Goal: Task Accomplishment & Management: Complete application form

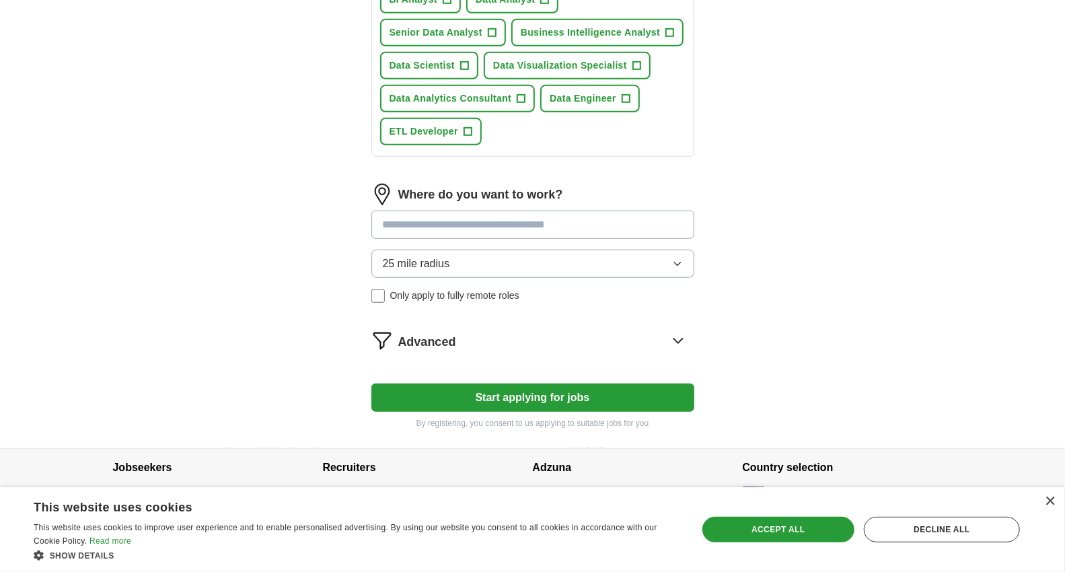
scroll to position [561, 0]
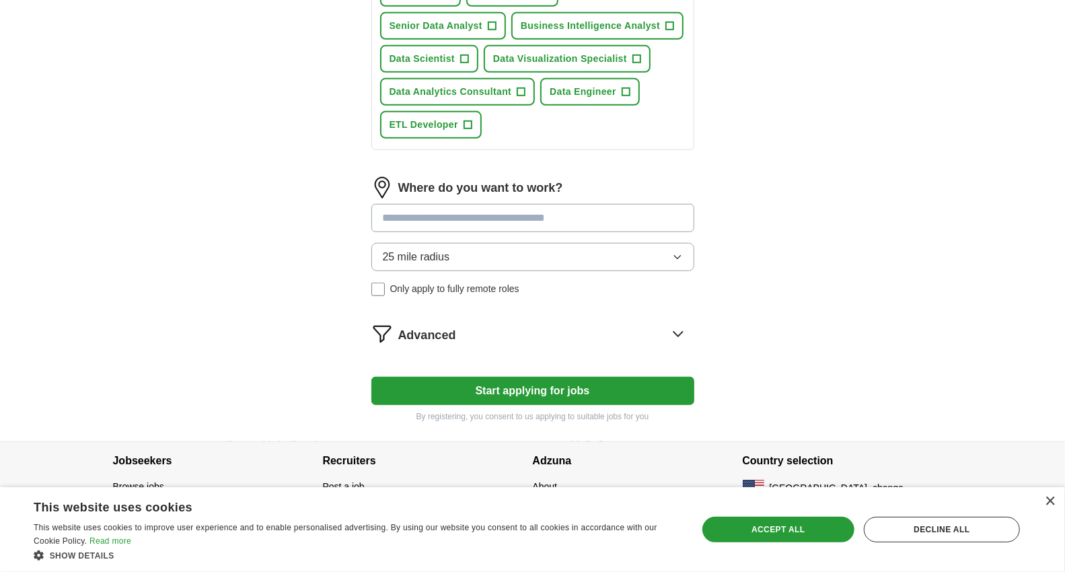
click at [465, 378] on button "Start applying for jobs" at bounding box center [532, 391] width 323 height 28
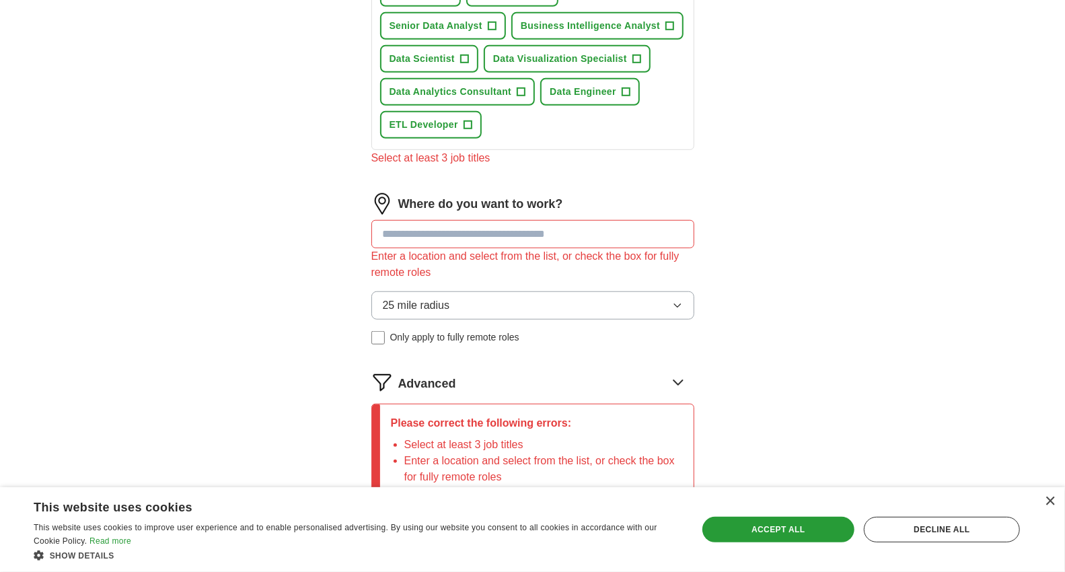
click at [428, 222] on input at bounding box center [532, 234] width 323 height 28
click at [441, 248] on div "Enter a location and select from the list, or check the box for fully remote ro…" at bounding box center [532, 264] width 323 height 32
click at [450, 229] on input at bounding box center [532, 234] width 323 height 28
paste input "**********"
type input "**********"
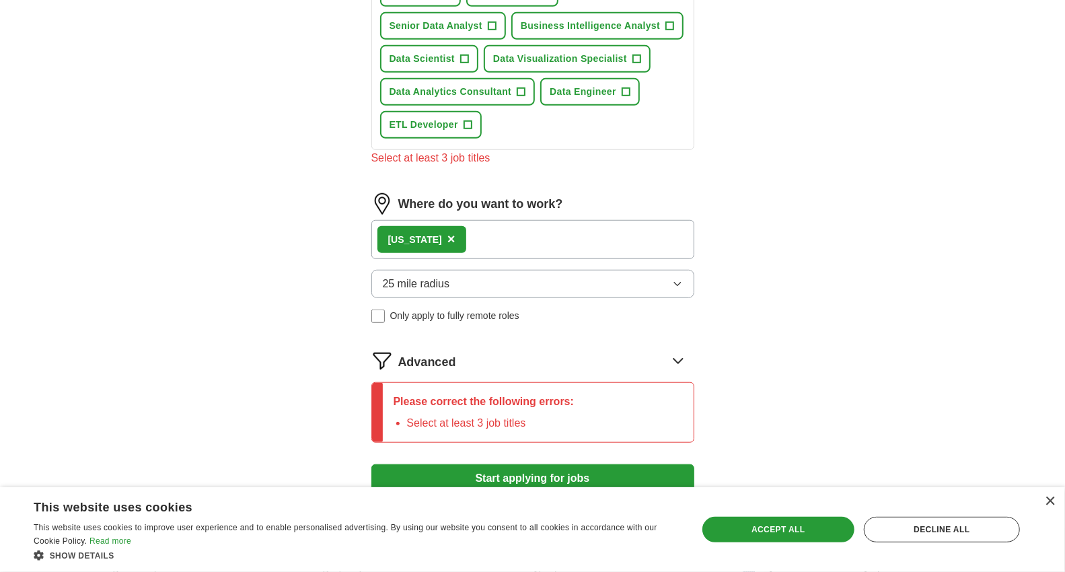
click at [454, 275] on button "25 mile radius" at bounding box center [532, 284] width 323 height 28
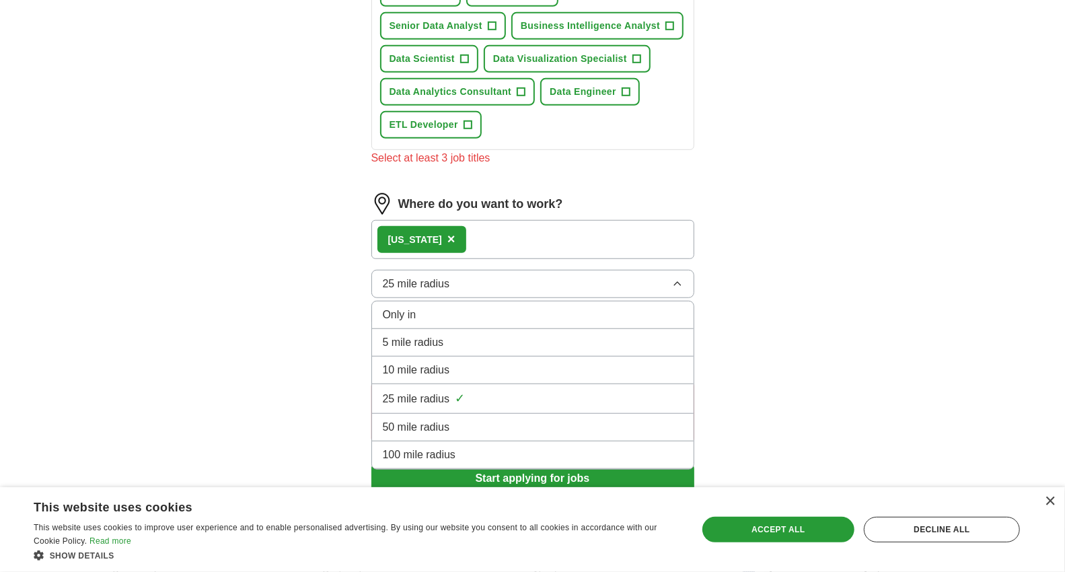
scroll to position [636, 0]
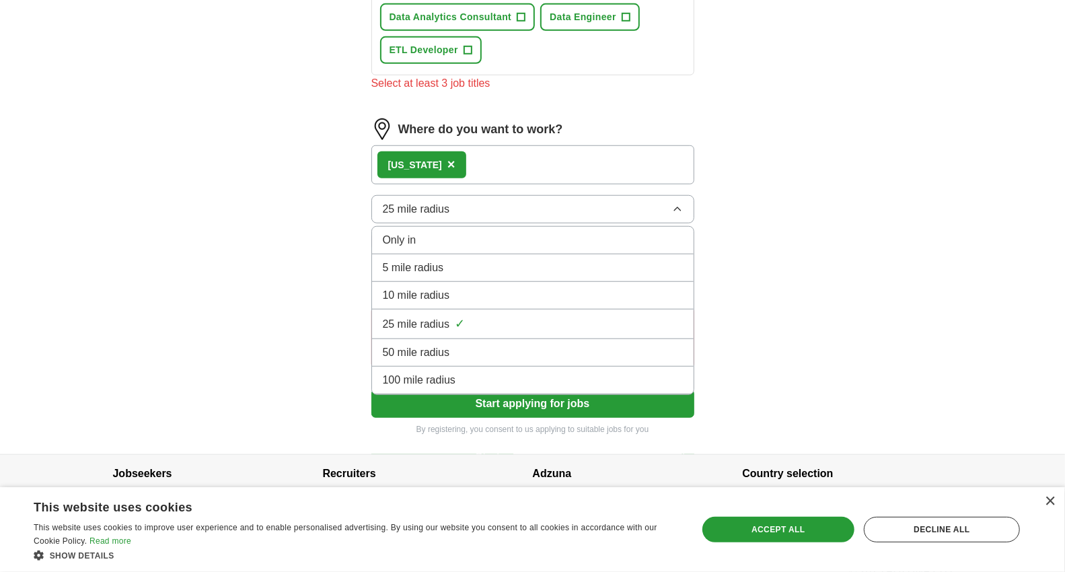
click at [454, 372] on span "100 mile radius" at bounding box center [419, 380] width 73 height 16
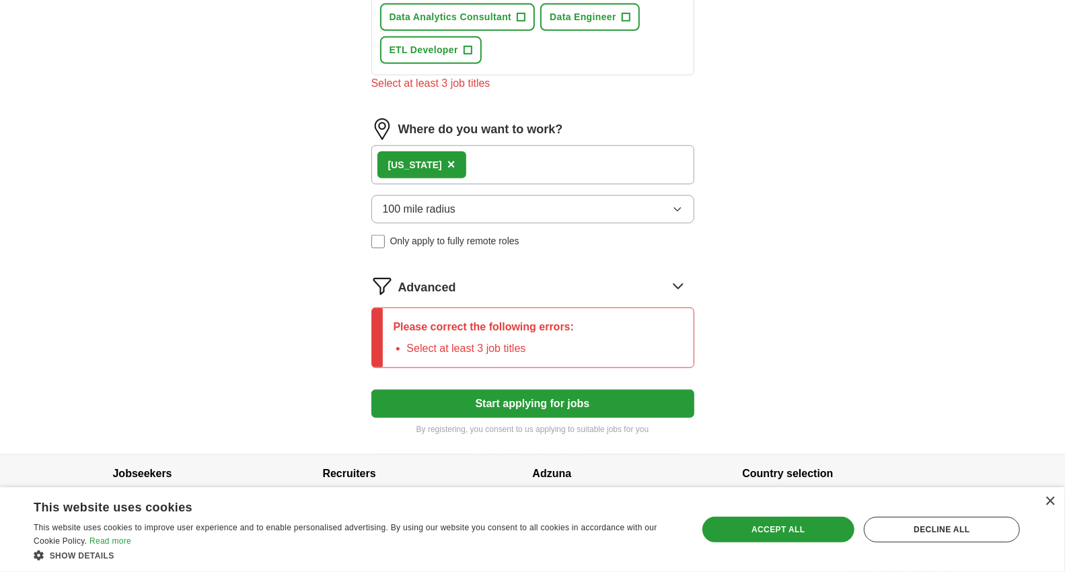
click at [478, 390] on button "Start applying for jobs" at bounding box center [532, 404] width 323 height 28
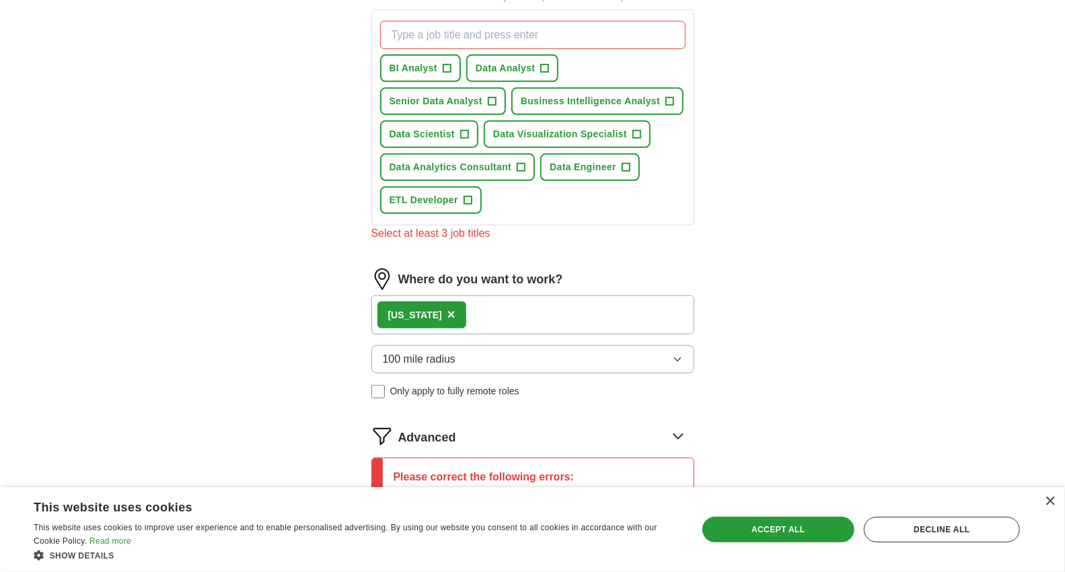
scroll to position [337, 0]
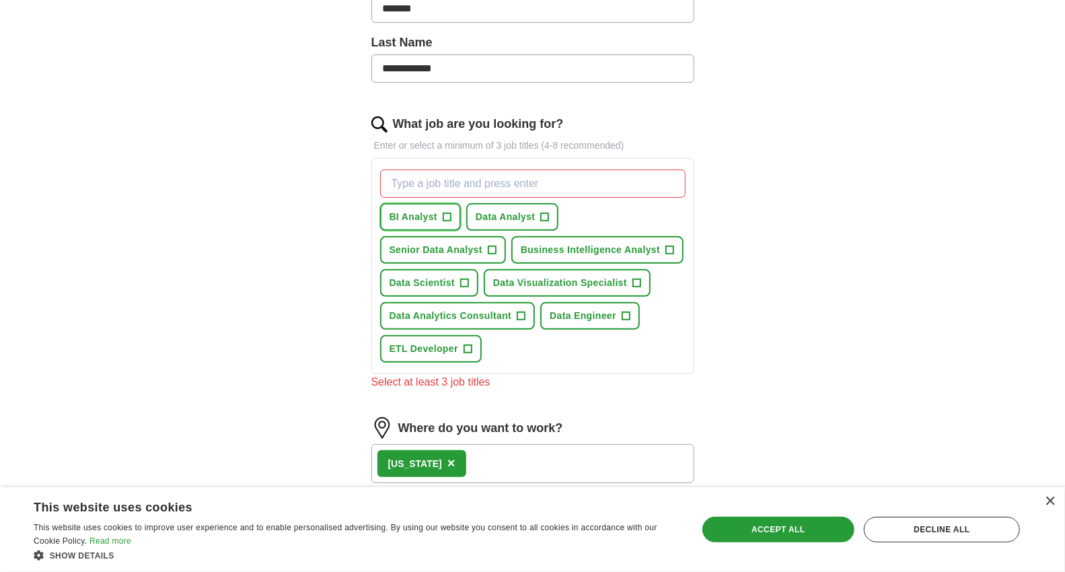
drag, startPoint x: 429, startPoint y: 219, endPoint x: 439, endPoint y: 219, distance: 9.4
click at [433, 219] on span "BI Analyst" at bounding box center [414, 217] width 48 height 14
click at [498, 213] on span "Data Analyst" at bounding box center [506, 217] width 60 height 14
click at [454, 253] on span "Senior Data Analyst" at bounding box center [436, 250] width 93 height 14
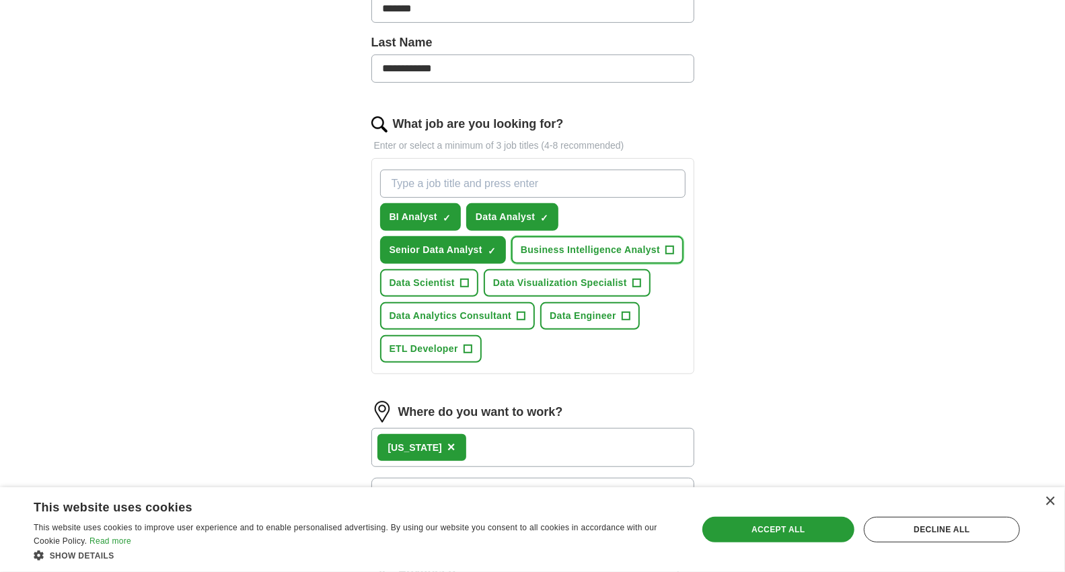
click at [553, 245] on span "Business Intelligence Analyst" at bounding box center [590, 250] width 139 height 14
click at [548, 277] on span "Data Visualization Specialist" at bounding box center [560, 283] width 134 height 14
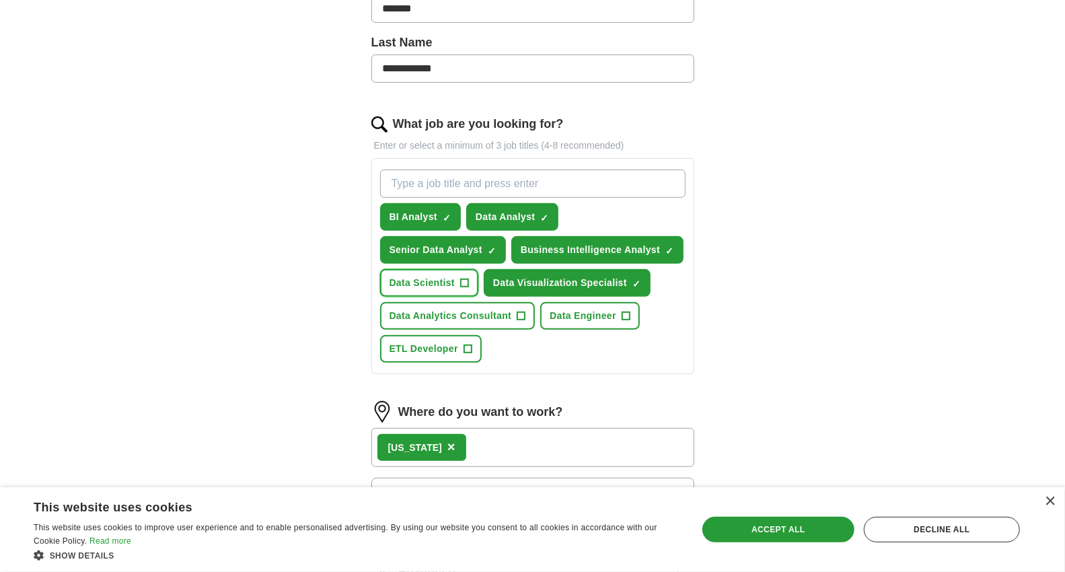
click at [472, 280] on button "Data Scientist +" at bounding box center [429, 283] width 99 height 28
drag, startPoint x: 458, startPoint y: 290, endPoint x: 454, endPoint y: 301, distance: 11.5
click at [458, 291] on button "Data Scientist ✓ ×" at bounding box center [429, 283] width 99 height 28
click at [464, 302] on button "Data Analytics Consultant +" at bounding box center [457, 316] width 155 height 28
click at [574, 309] on span "Data Engineer" at bounding box center [583, 316] width 67 height 14
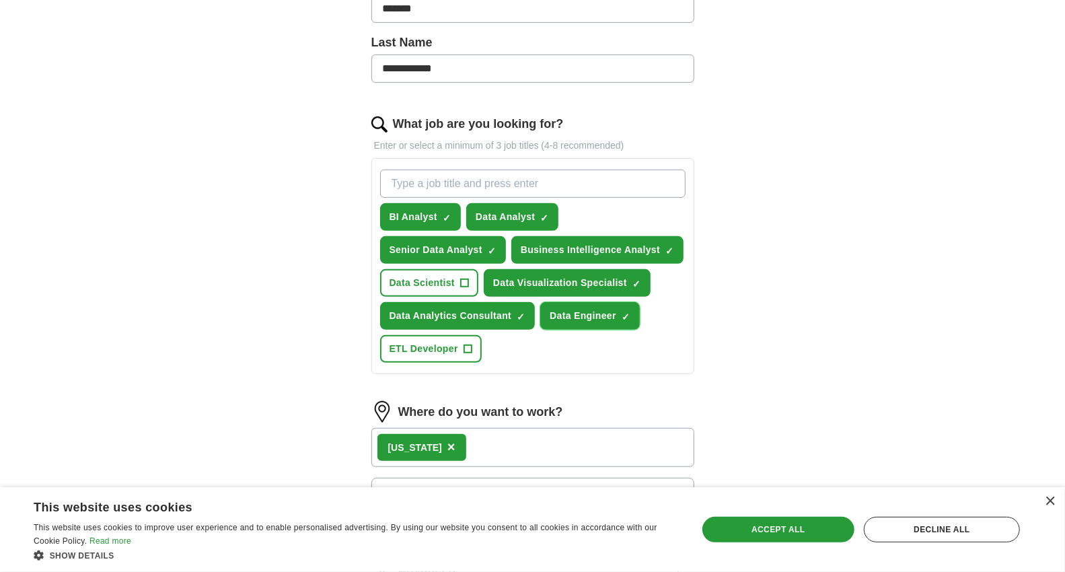
click at [561, 310] on span "Data Engineer" at bounding box center [583, 316] width 67 height 14
click at [445, 342] on span "ETL Developer" at bounding box center [424, 349] width 69 height 14
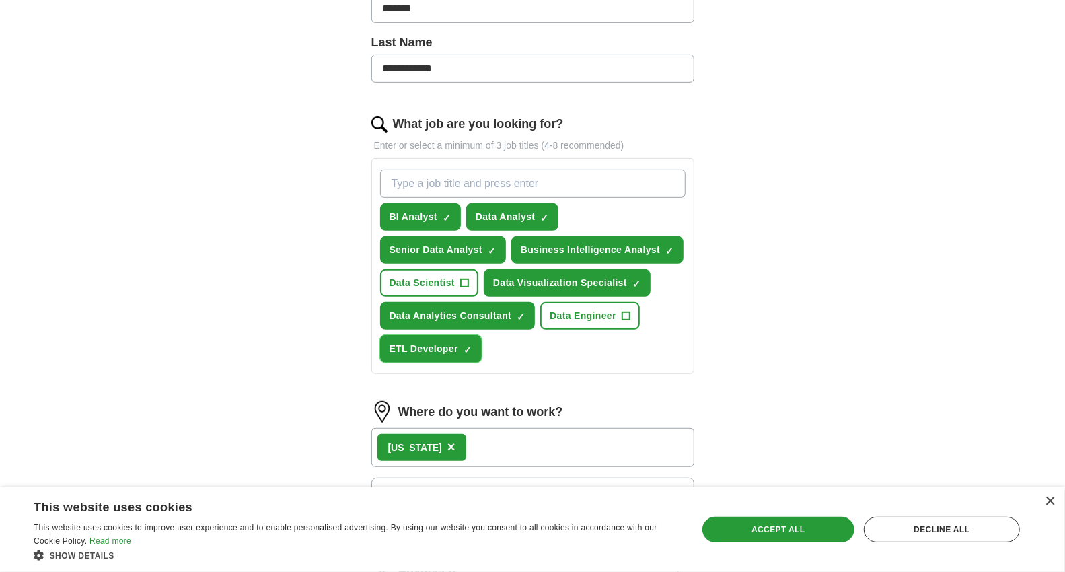
click at [0, 0] on span "×" at bounding box center [0, 0] width 0 height 0
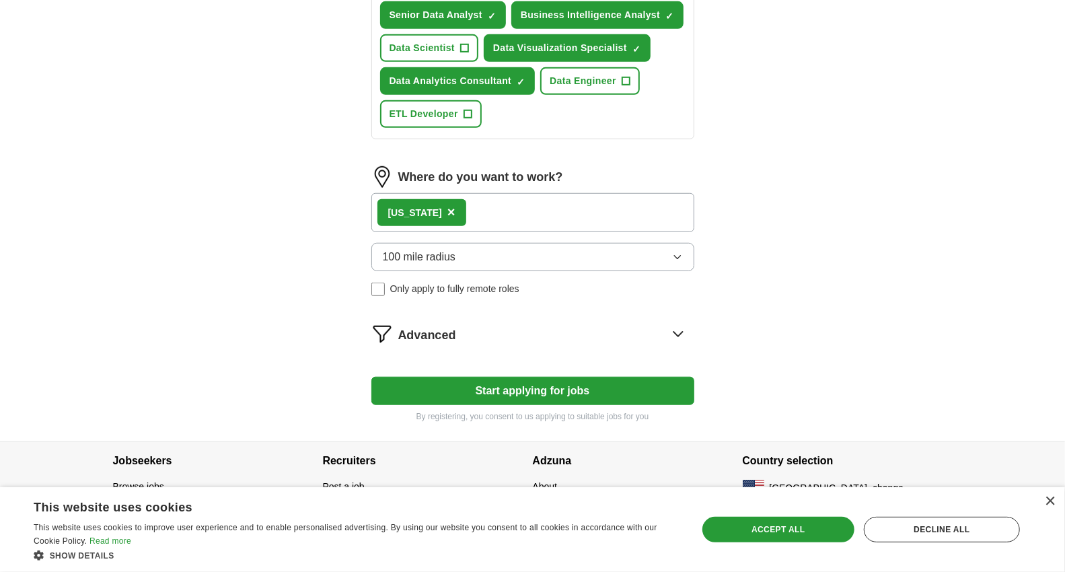
click at [616, 378] on button "Start applying for jobs" at bounding box center [532, 391] width 323 height 28
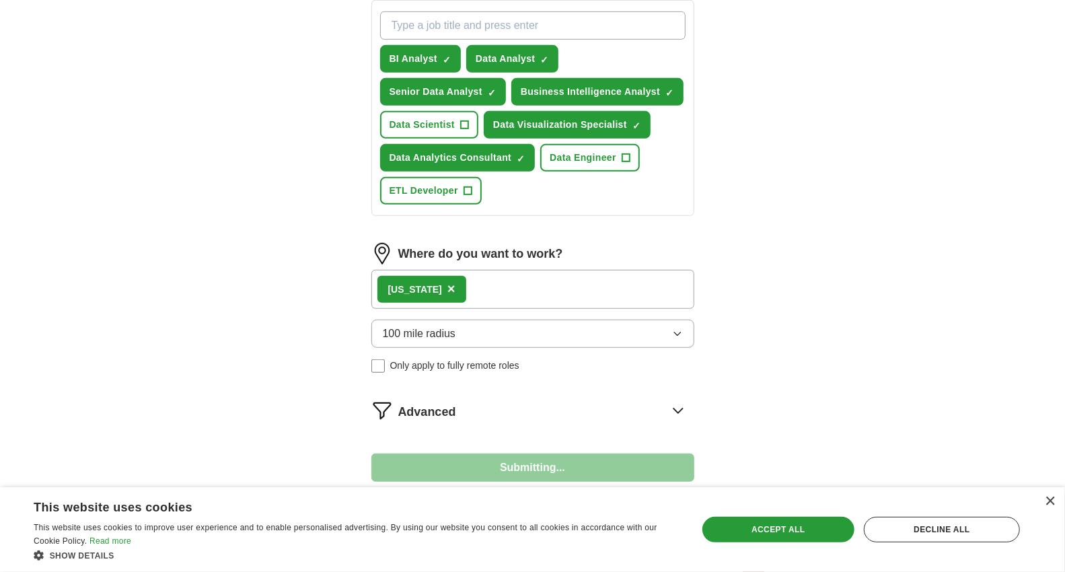
select select "**"
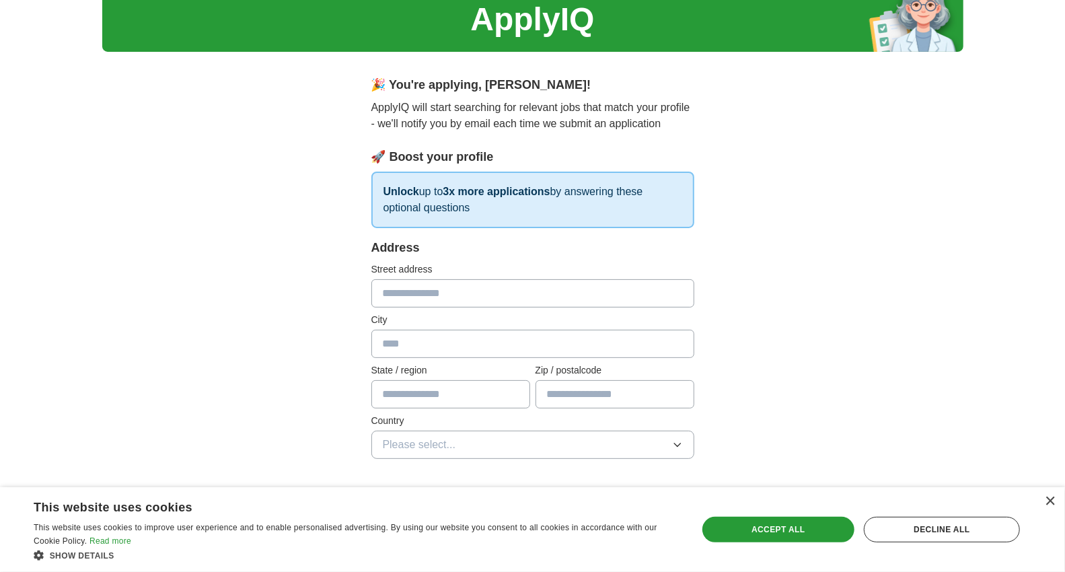
scroll to position [75, 0]
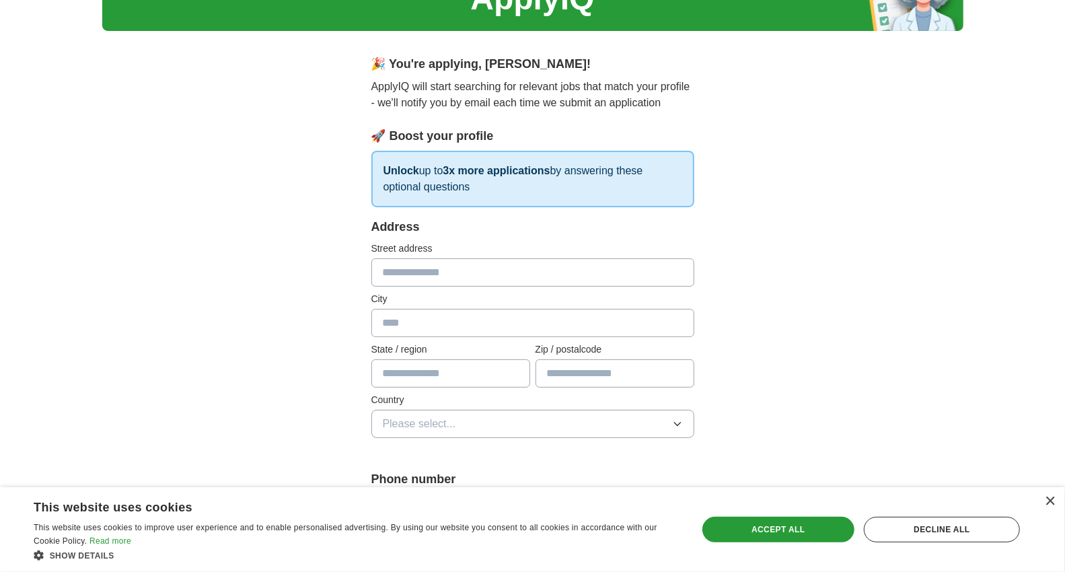
click at [480, 273] on input "text" at bounding box center [532, 272] width 323 height 28
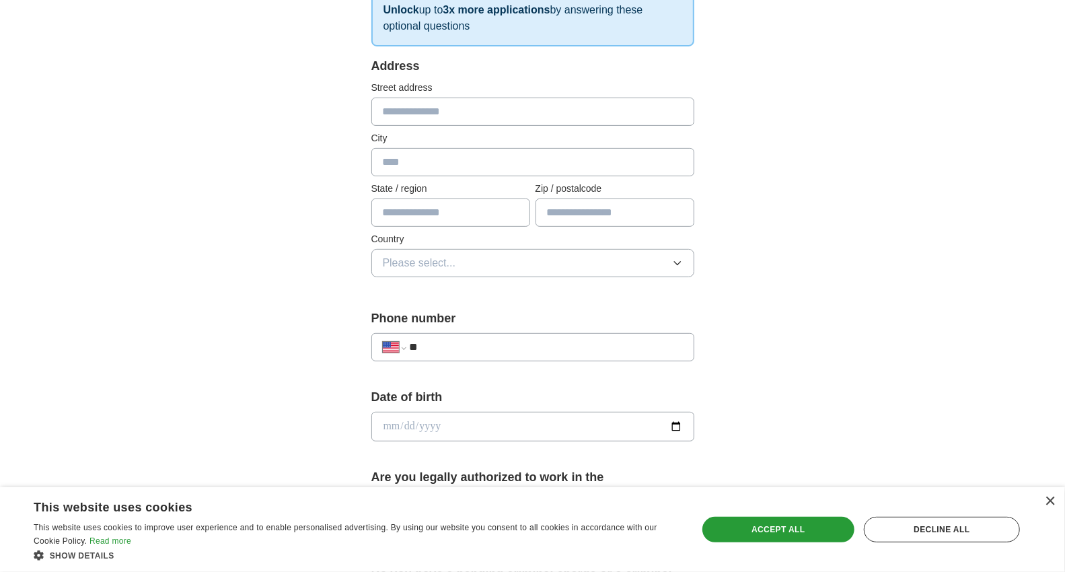
scroll to position [299, 0]
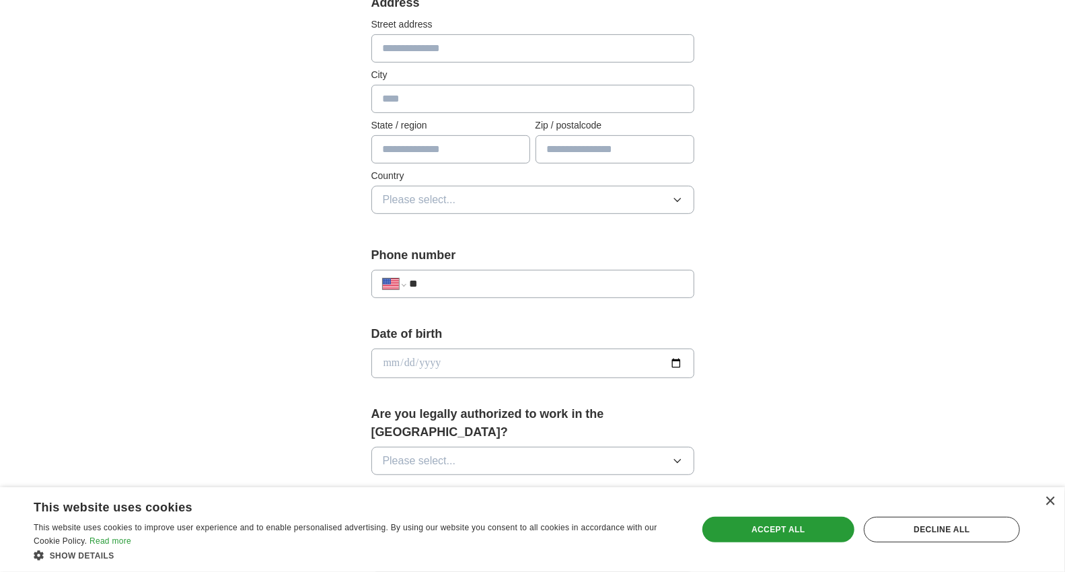
click at [513, 55] on input "text" at bounding box center [532, 48] width 323 height 28
type input "**********"
type input "******"
type input "****"
type input "*****"
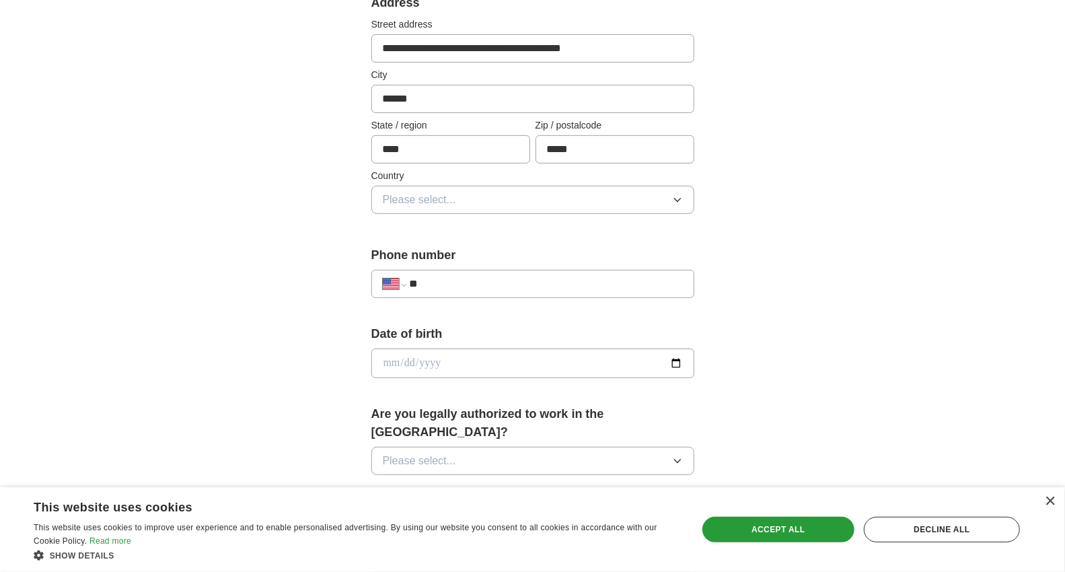
click at [452, 192] on span "Please select..." at bounding box center [419, 200] width 73 height 16
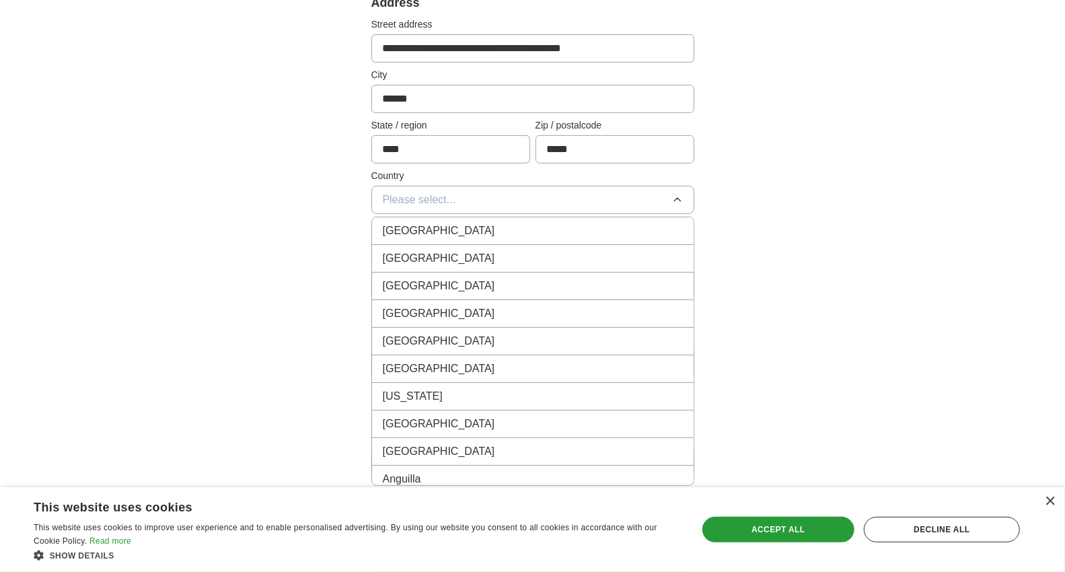
click at [433, 253] on span "[GEOGRAPHIC_DATA]" at bounding box center [439, 258] width 112 height 16
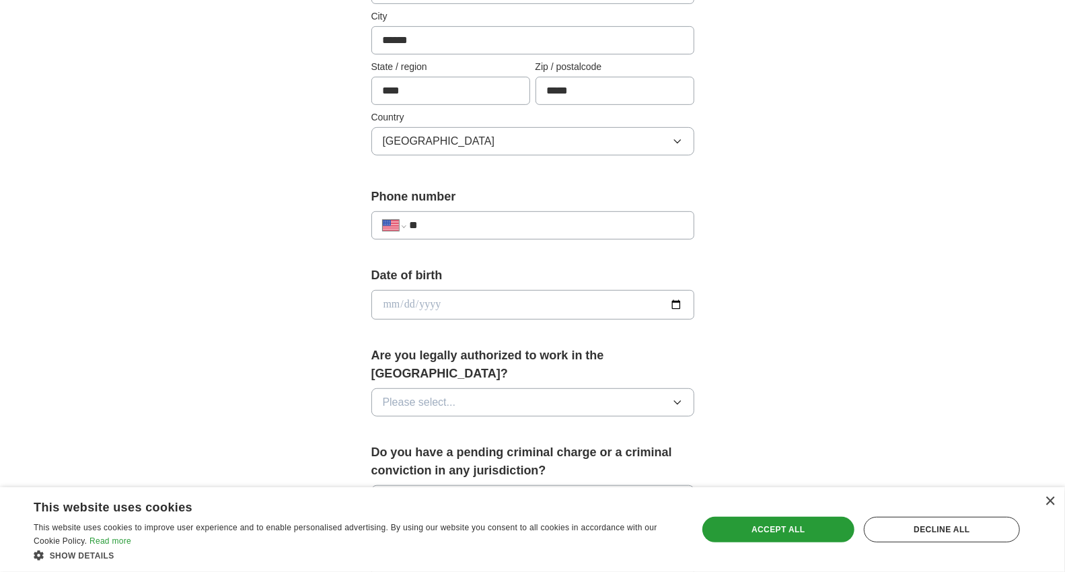
scroll to position [373, 0]
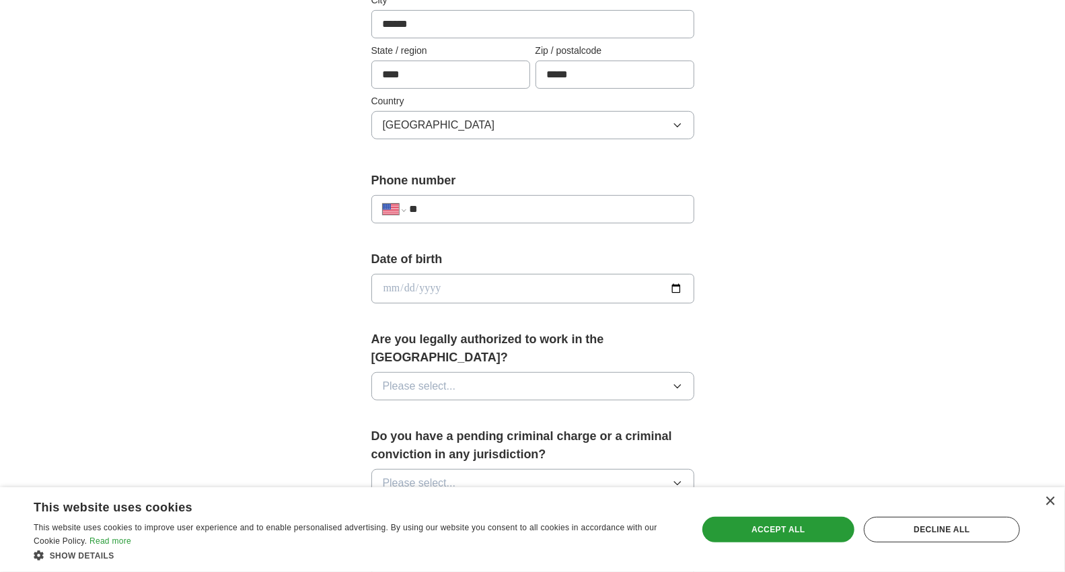
click at [433, 214] on input "**" at bounding box center [545, 209] width 273 height 16
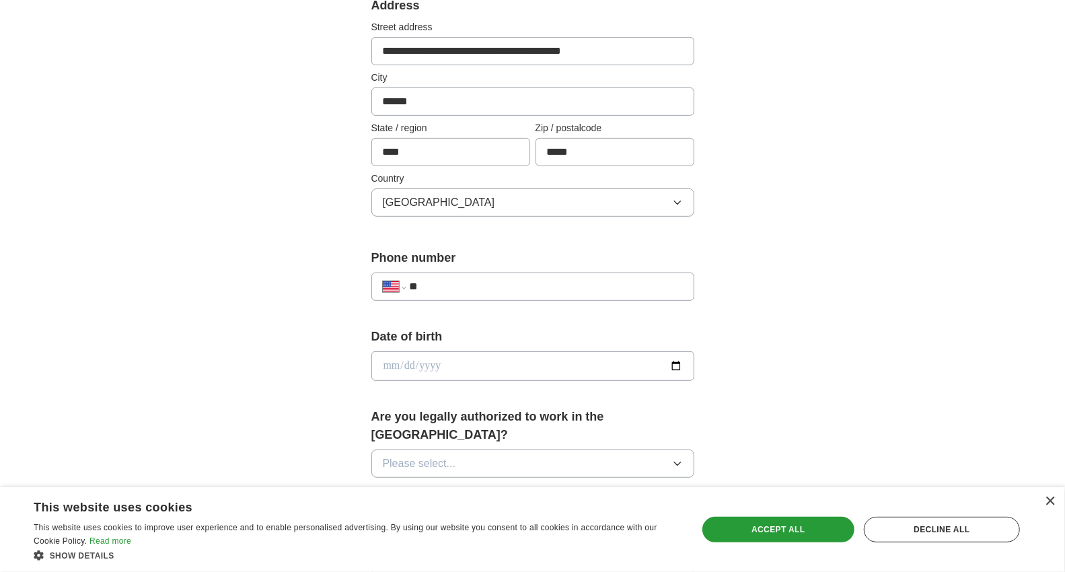
scroll to position [299, 0]
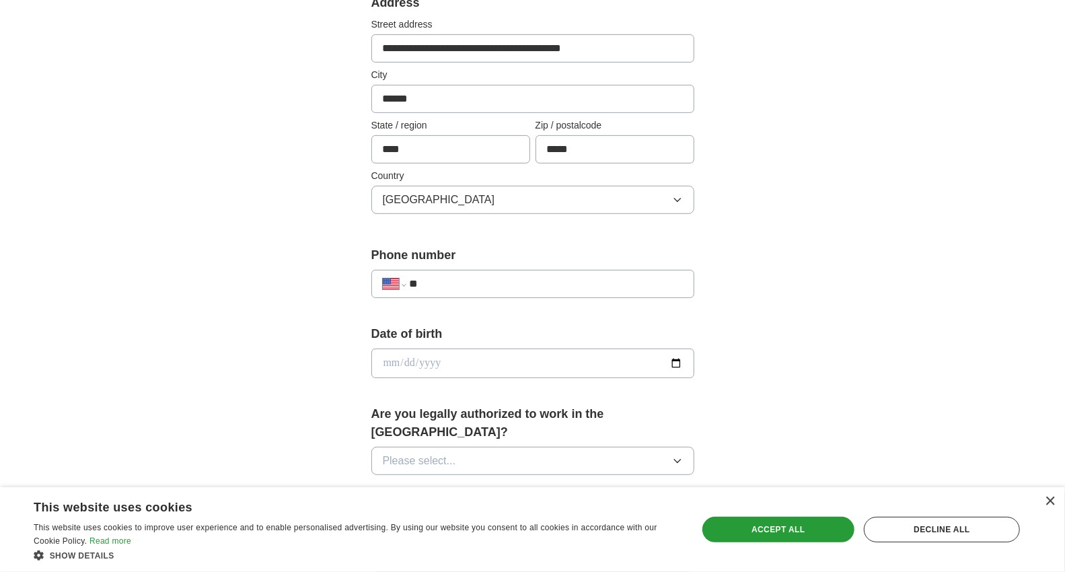
click at [507, 192] on button "[GEOGRAPHIC_DATA]" at bounding box center [532, 200] width 323 height 28
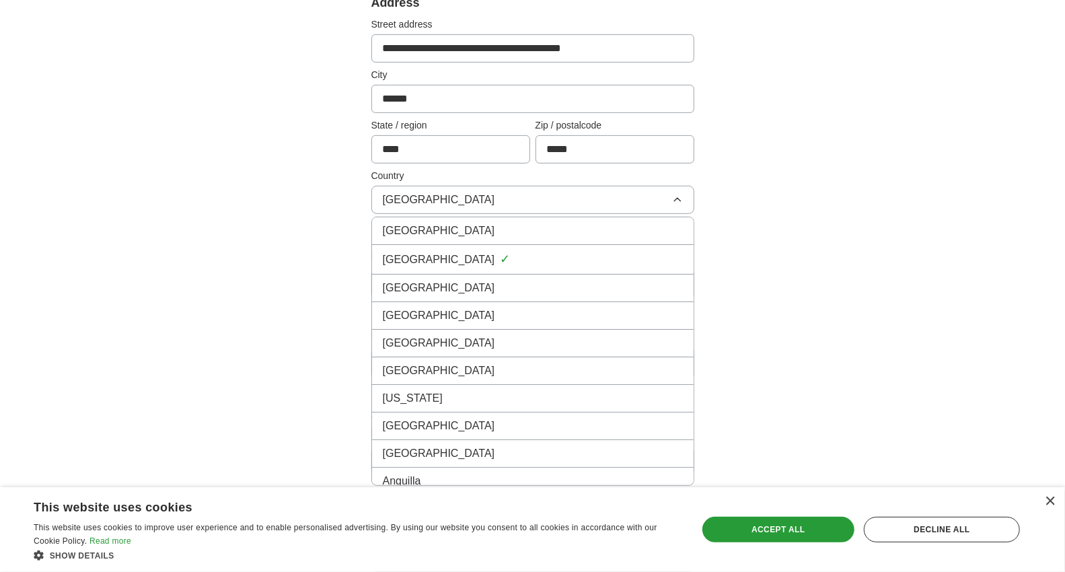
click at [507, 192] on button "[GEOGRAPHIC_DATA]" at bounding box center [532, 200] width 323 height 28
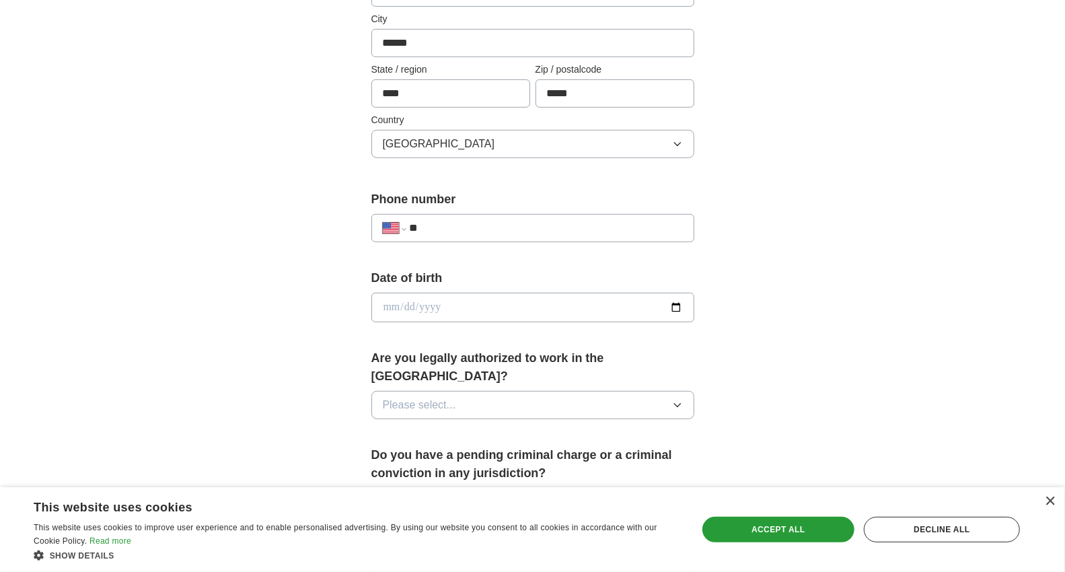
scroll to position [448, 0]
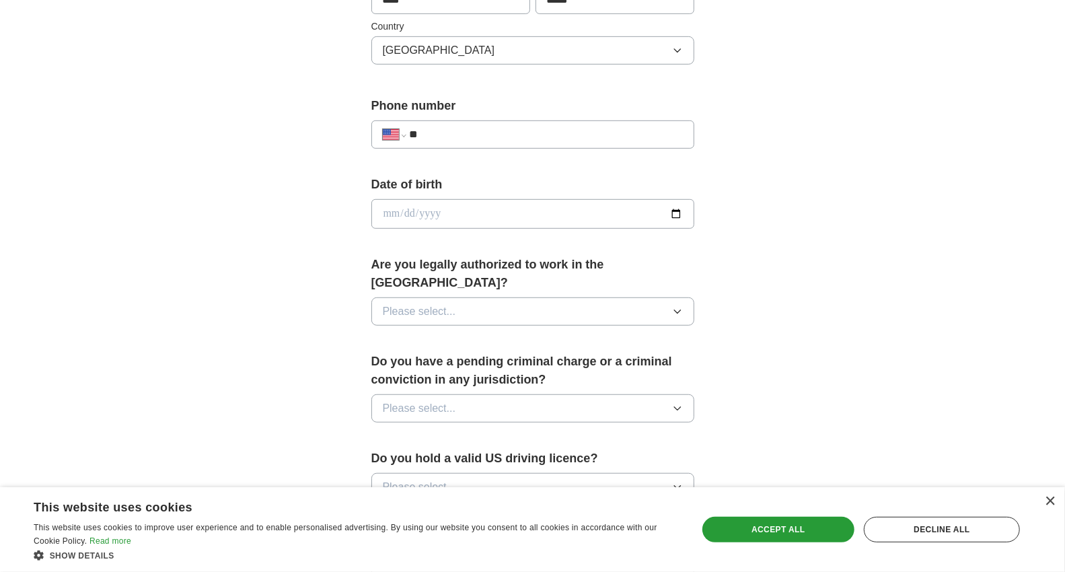
click at [523, 139] on input "**" at bounding box center [545, 135] width 273 height 16
click at [458, 133] on input "**" at bounding box center [545, 135] width 273 height 16
paste input "**********"
type input "**********"
click at [438, 205] on input "date" at bounding box center [532, 214] width 323 height 30
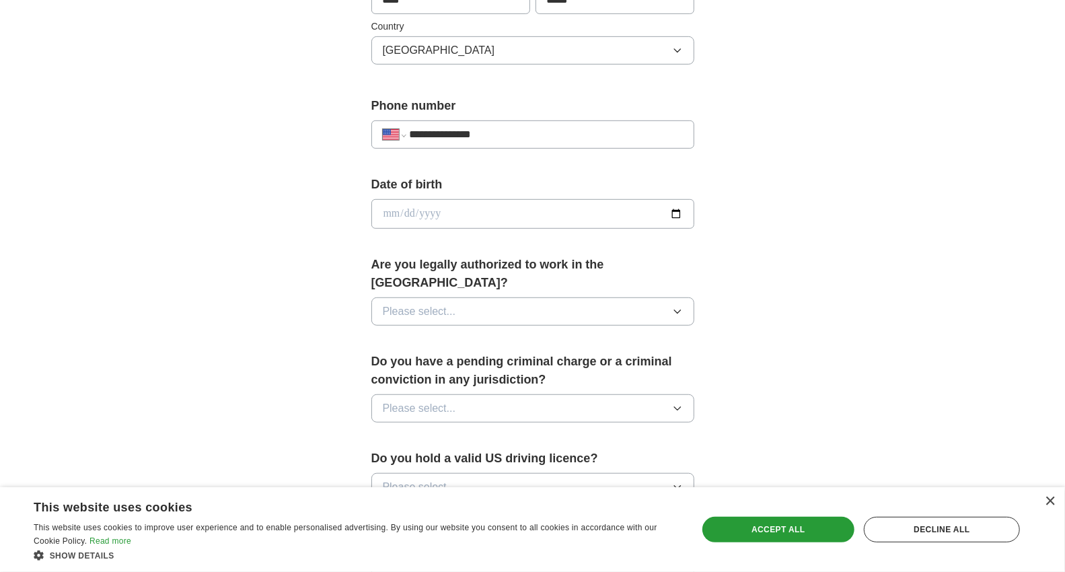
click at [396, 273] on div "Are you legally authorized to work in the [GEOGRAPHIC_DATA]? Please select..." at bounding box center [532, 296] width 323 height 81
click at [407, 303] on span "Please select..." at bounding box center [419, 311] width 73 height 16
click at [400, 334] on div "Yes" at bounding box center [533, 342] width 300 height 16
click at [437, 405] on div "Do you have a pending criminal charge or a criminal conviction in any jurisdict…" at bounding box center [532, 393] width 323 height 81
click at [452, 400] on span "Please select..." at bounding box center [419, 408] width 73 height 16
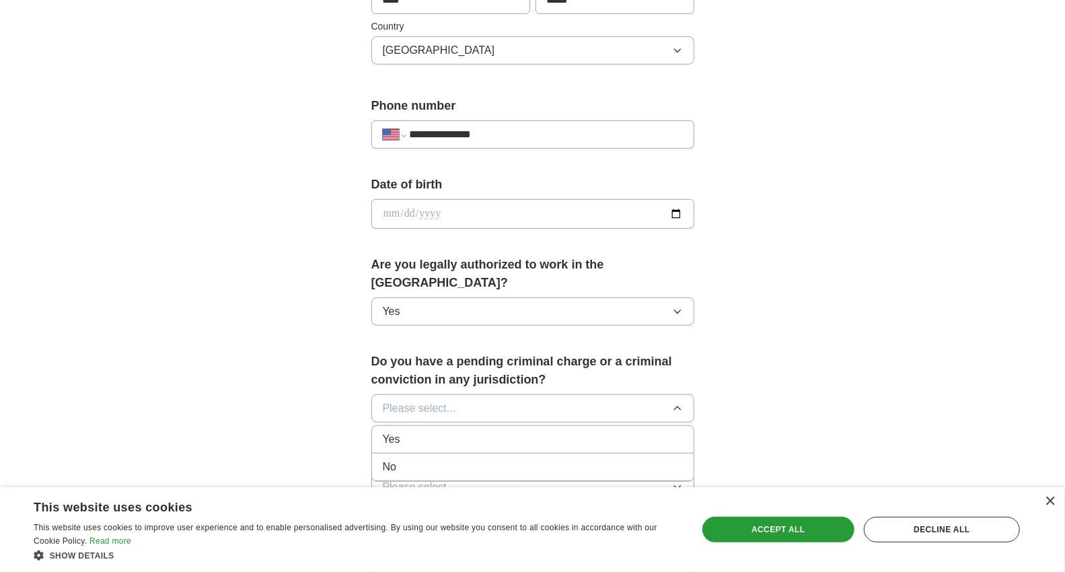
click at [421, 459] on div "No" at bounding box center [533, 467] width 300 height 16
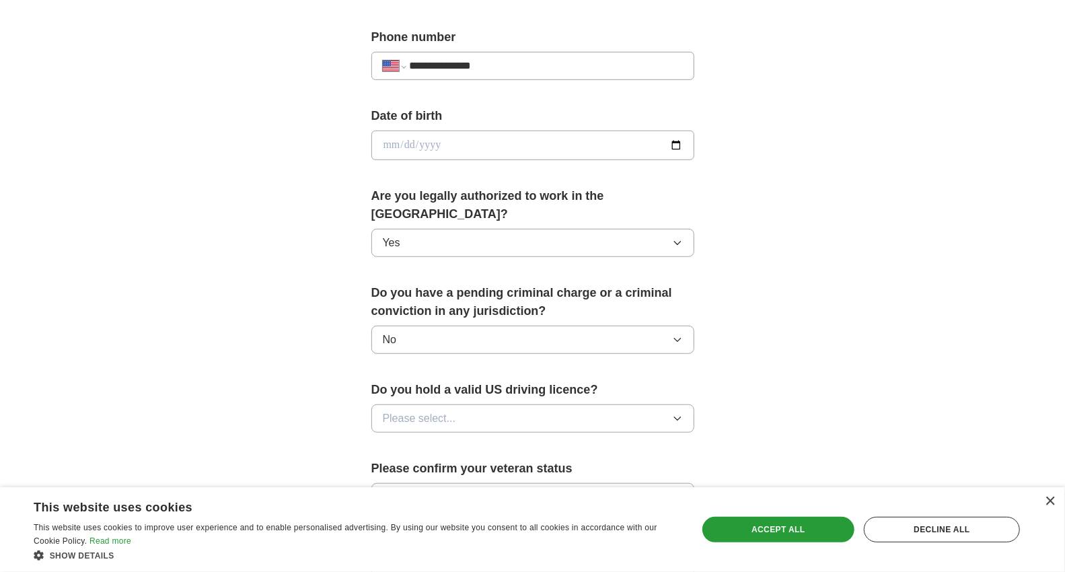
scroll to position [598, 0]
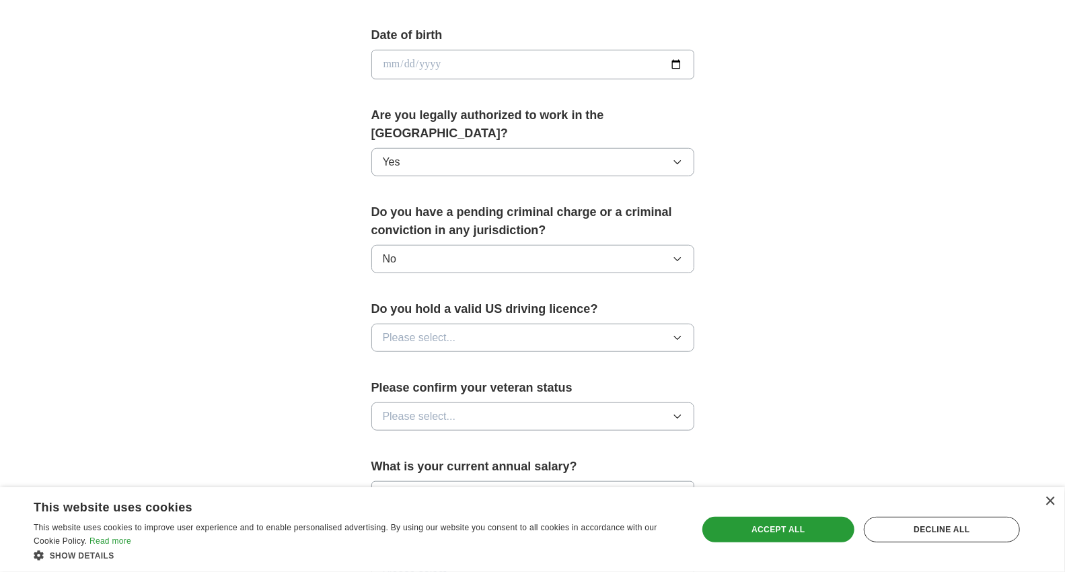
click at [429, 330] on span "Please select..." at bounding box center [419, 338] width 73 height 16
drag, startPoint x: 417, startPoint y: 384, endPoint x: 419, endPoint y: 362, distance: 22.2
click at [417, 388] on div "No" at bounding box center [533, 396] width 300 height 16
click at [439, 324] on button "No" at bounding box center [532, 338] width 323 height 28
click at [422, 361] on div "Yes" at bounding box center [533, 369] width 300 height 16
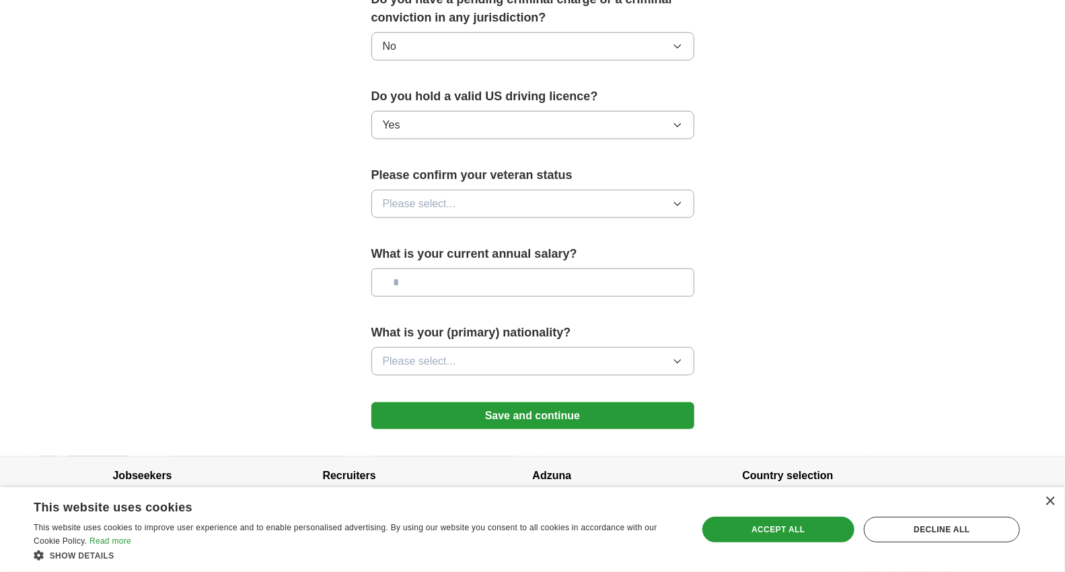
scroll to position [812, 0]
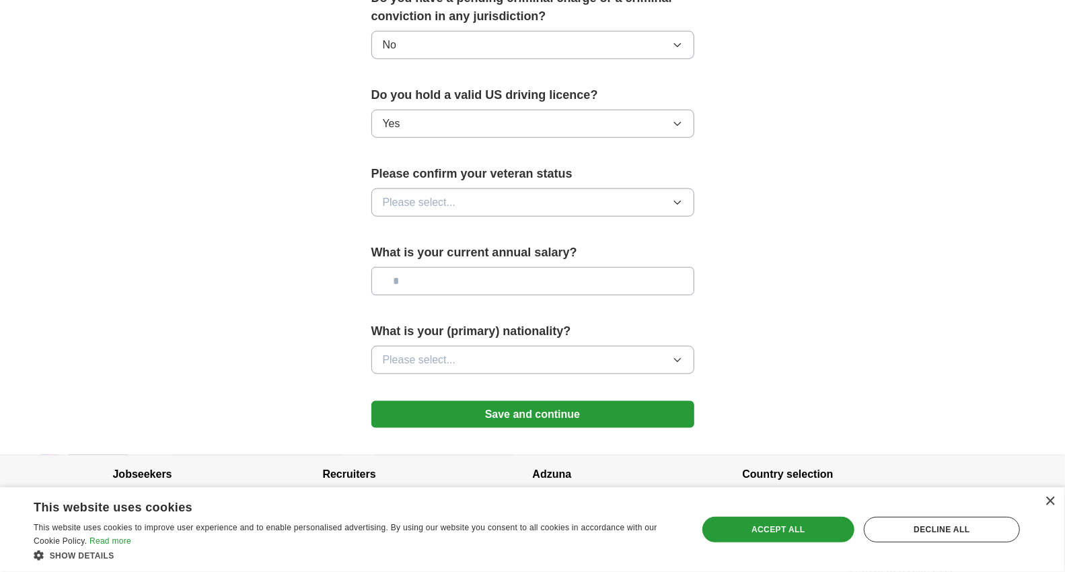
click at [434, 194] on span "Please select..." at bounding box center [419, 202] width 73 height 16
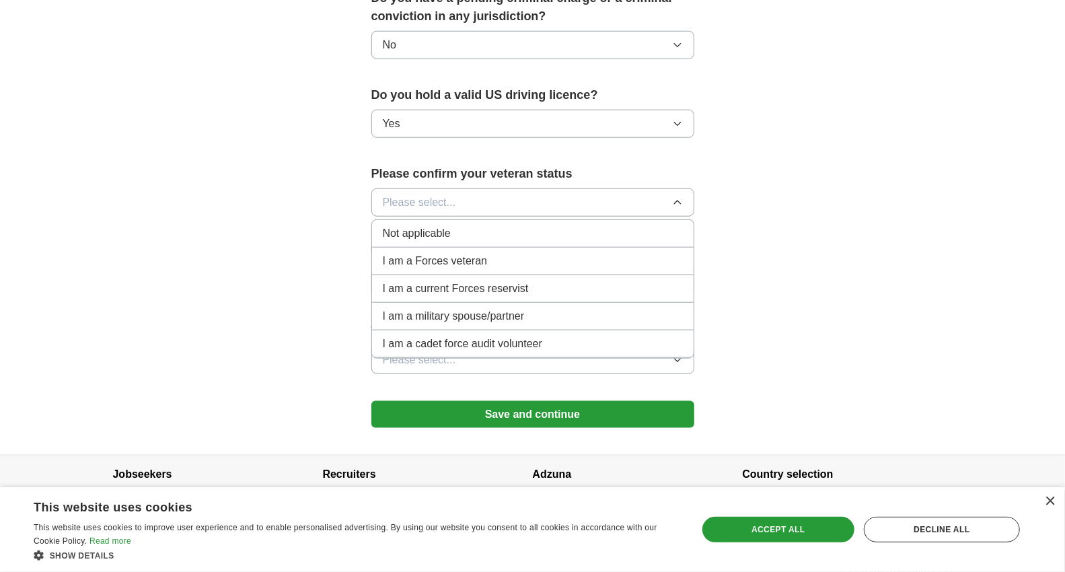
click at [381, 220] on li "Not applicable" at bounding box center [533, 234] width 322 height 28
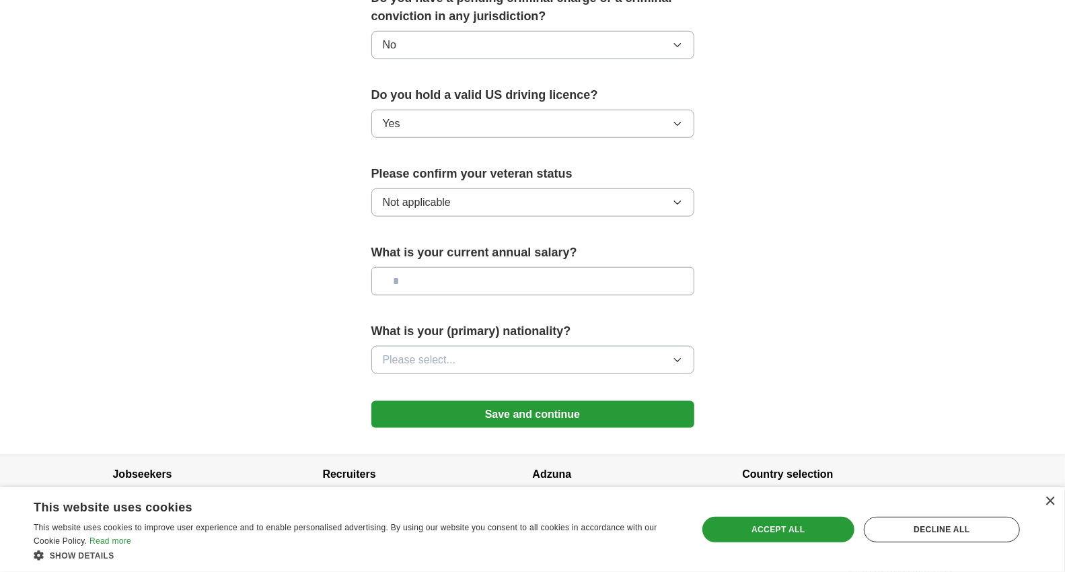
click at [427, 277] on div "What is your current annual salary?" at bounding box center [532, 275] width 323 height 63
click at [446, 267] on input "text" at bounding box center [532, 281] width 323 height 28
click at [440, 346] on button "Please select..." at bounding box center [532, 360] width 323 height 28
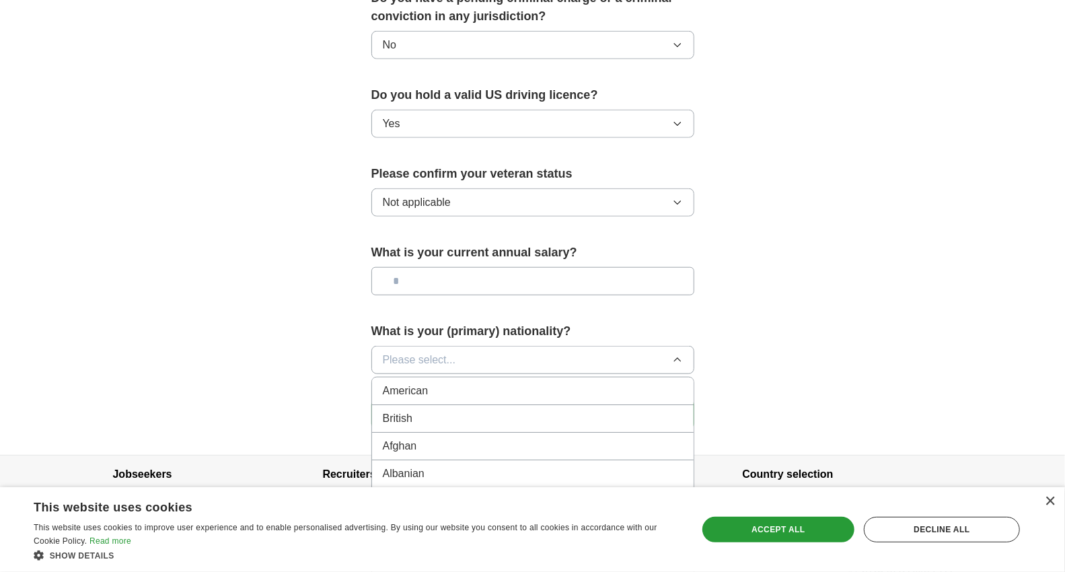
click at [440, 352] on span "Please select..." at bounding box center [419, 360] width 73 height 16
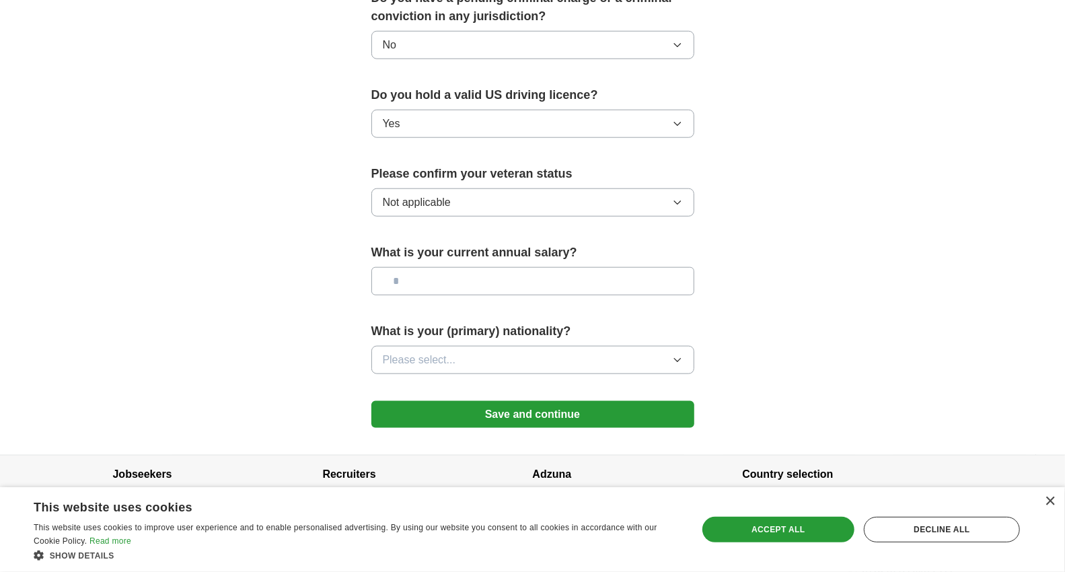
click at [473, 401] on button "Save and continue" at bounding box center [532, 414] width 323 height 27
